Goal: Information Seeking & Learning: Check status

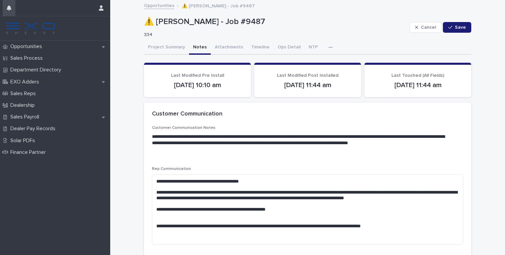
click at [12, 4] on button "button" at bounding box center [9, 8] width 13 height 16
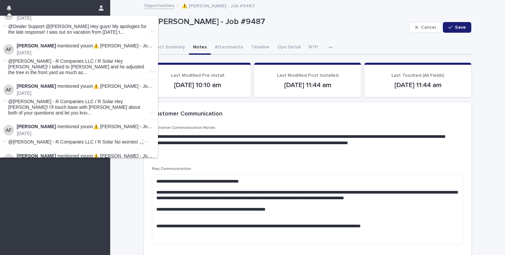
scroll to position [173, 0]
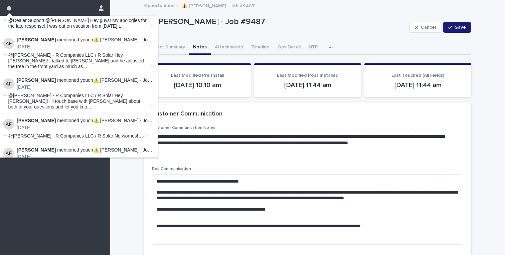
click at [187, 154] on div "**********" at bounding box center [307, 141] width 311 height 33
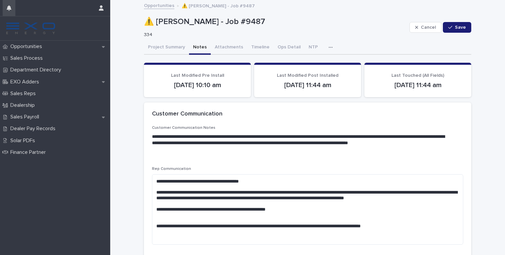
click at [7, 9] on icon "button" at bounding box center [9, 7] width 5 height 5
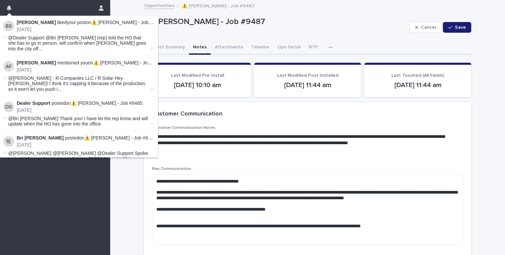
click at [236, 40] on div "⚠️ Everardo Macedo - Job #9487 334 Cancel Save" at bounding box center [307, 27] width 327 height 27
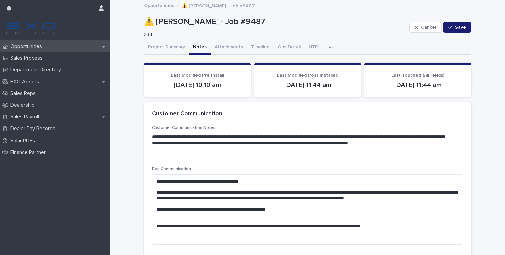
click at [60, 45] on div "Opportunities" at bounding box center [55, 47] width 110 height 12
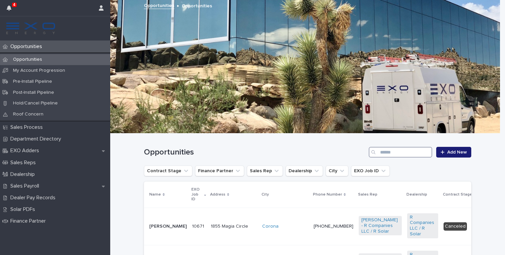
click at [408, 150] on input "Search" at bounding box center [399, 152] width 63 height 11
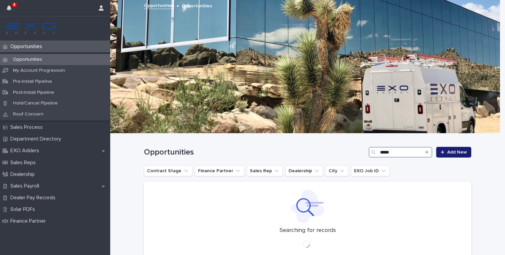
type input "*****"
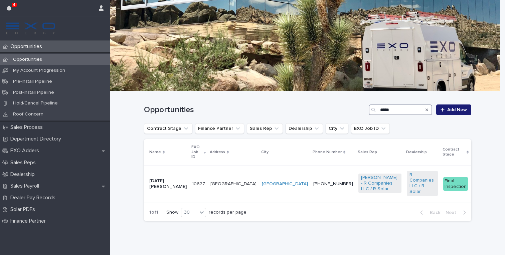
scroll to position [53, 0]
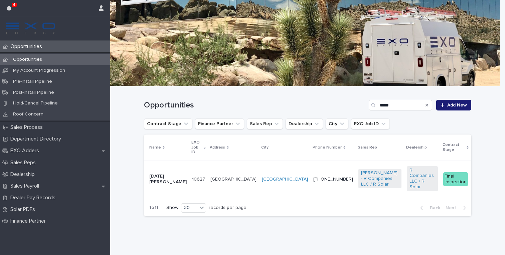
click at [189, 163] on td "10627 10627" at bounding box center [198, 179] width 18 height 37
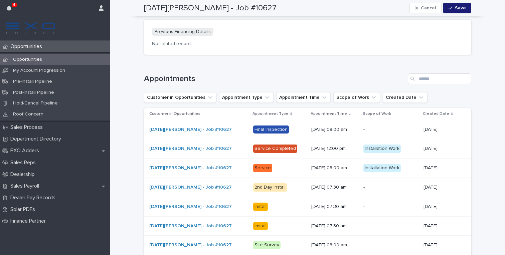
scroll to position [791, 0]
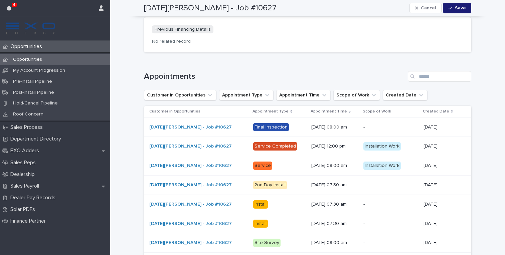
click at [279, 123] on p "Final Inspection" at bounding box center [279, 127] width 53 height 8
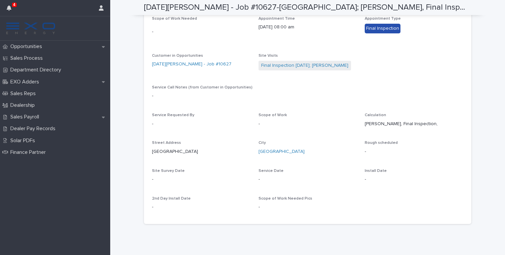
scroll to position [85, 0]
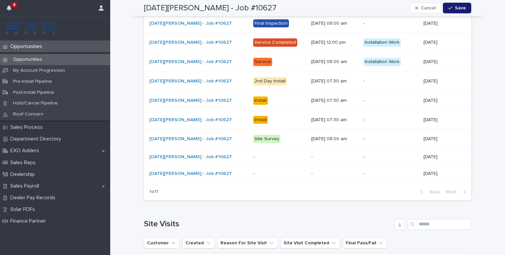
scroll to position [1054, 0]
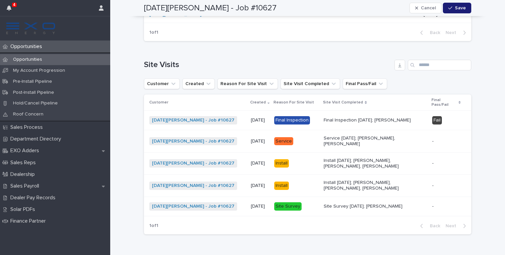
click at [438, 116] on div "Fail" at bounding box center [437, 120] width 10 height 8
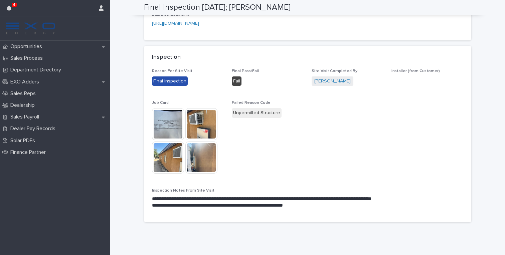
scroll to position [417, 0]
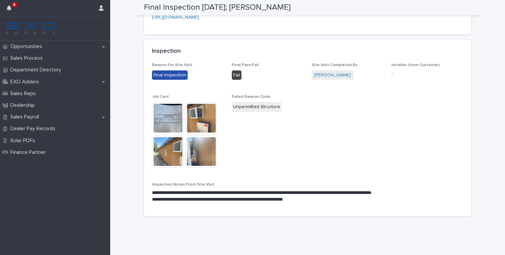
click at [168, 118] on img at bounding box center [168, 118] width 32 height 32
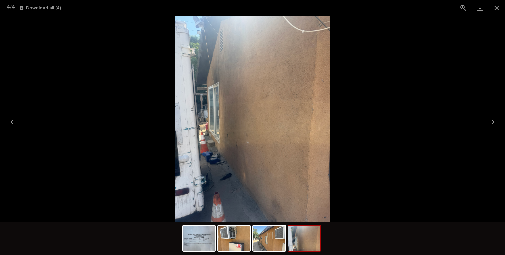
scroll to position [0, 0]
click at [161, 140] on picture at bounding box center [252, 119] width 505 height 206
click at [499, 6] on button "Close gallery" at bounding box center [496, 8] width 17 height 16
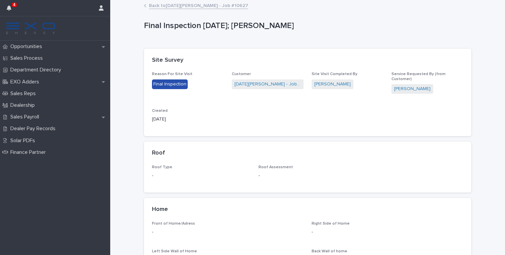
click at [166, 3] on link "Back to Lucia Ragalado - Job #10627" at bounding box center [198, 5] width 99 height 8
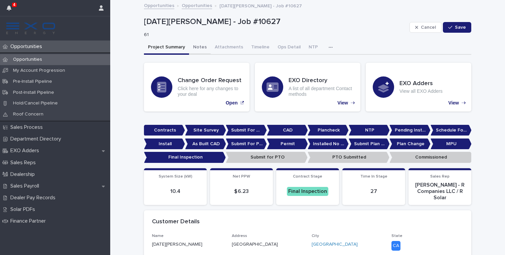
click at [193, 50] on button "Notes" at bounding box center [200, 48] width 22 height 14
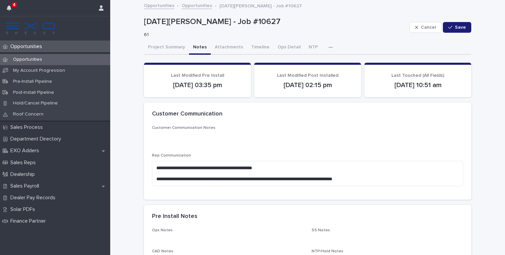
click at [324, 44] on button "button" at bounding box center [331, 47] width 15 height 13
click at [300, 63] on span "Activity" at bounding box center [295, 64] width 15 height 5
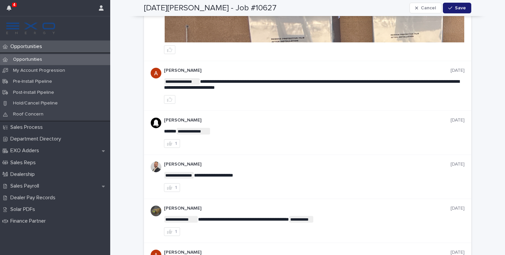
scroll to position [237, 0]
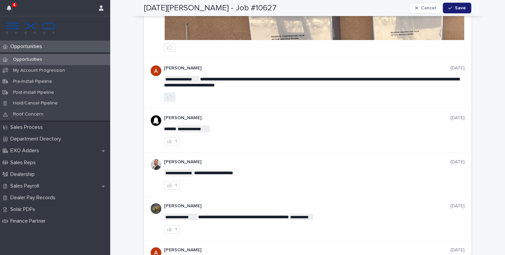
click at [167, 97] on icon "button" at bounding box center [169, 96] width 5 height 5
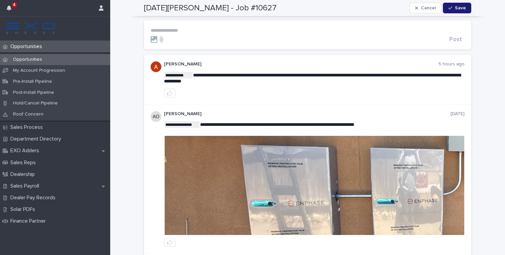
scroll to position [0, 0]
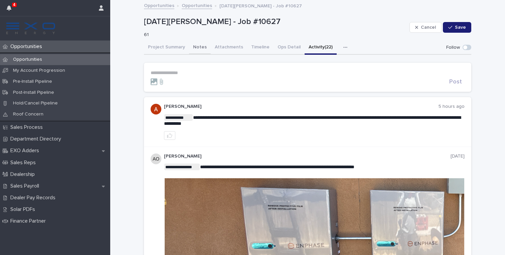
click at [191, 47] on button "Notes" at bounding box center [200, 48] width 22 height 14
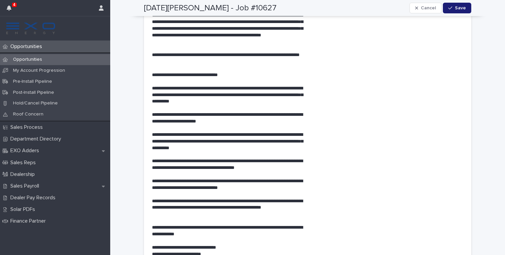
scroll to position [562, 0]
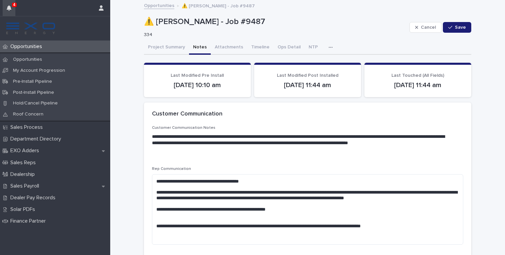
click at [8, 15] on button "button" at bounding box center [9, 8] width 13 height 16
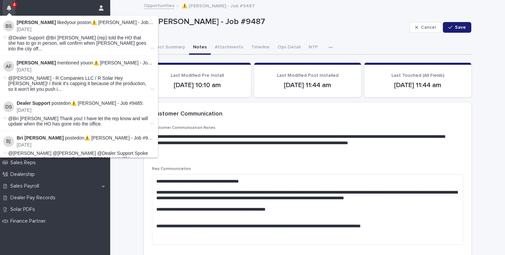
click at [8, 13] on button "button" at bounding box center [9, 8] width 13 height 16
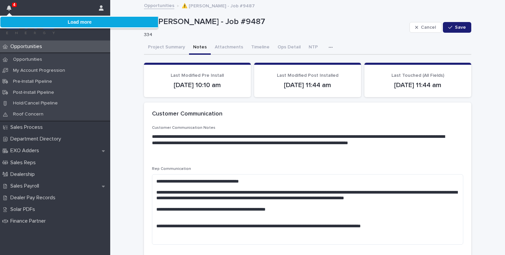
click at [33, 17] on button "Load more" at bounding box center [79, 22] width 159 height 11
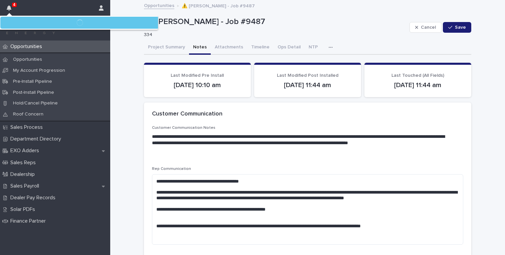
click at [33, 20] on button "button" at bounding box center [79, 23] width 159 height 12
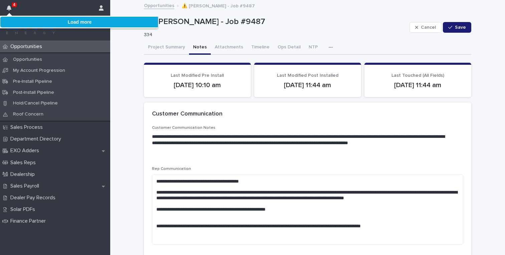
click at [33, 20] on button "Load more" at bounding box center [79, 22] width 159 height 11
